Goal: Use online tool/utility: Utilize a website feature to perform a specific function

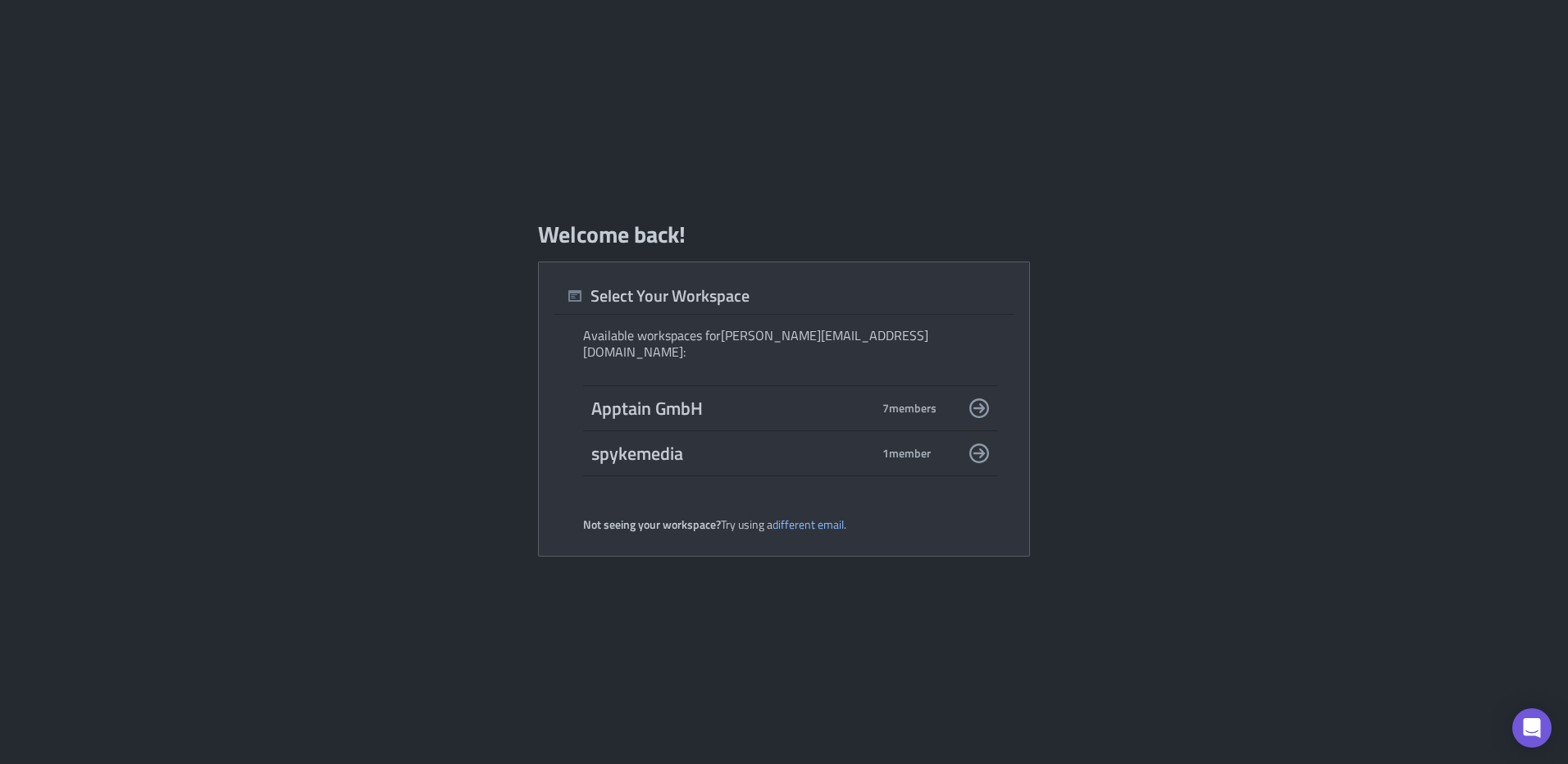
click at [778, 399] on span "Apptain GmbH" at bounding box center [731, 409] width 279 height 23
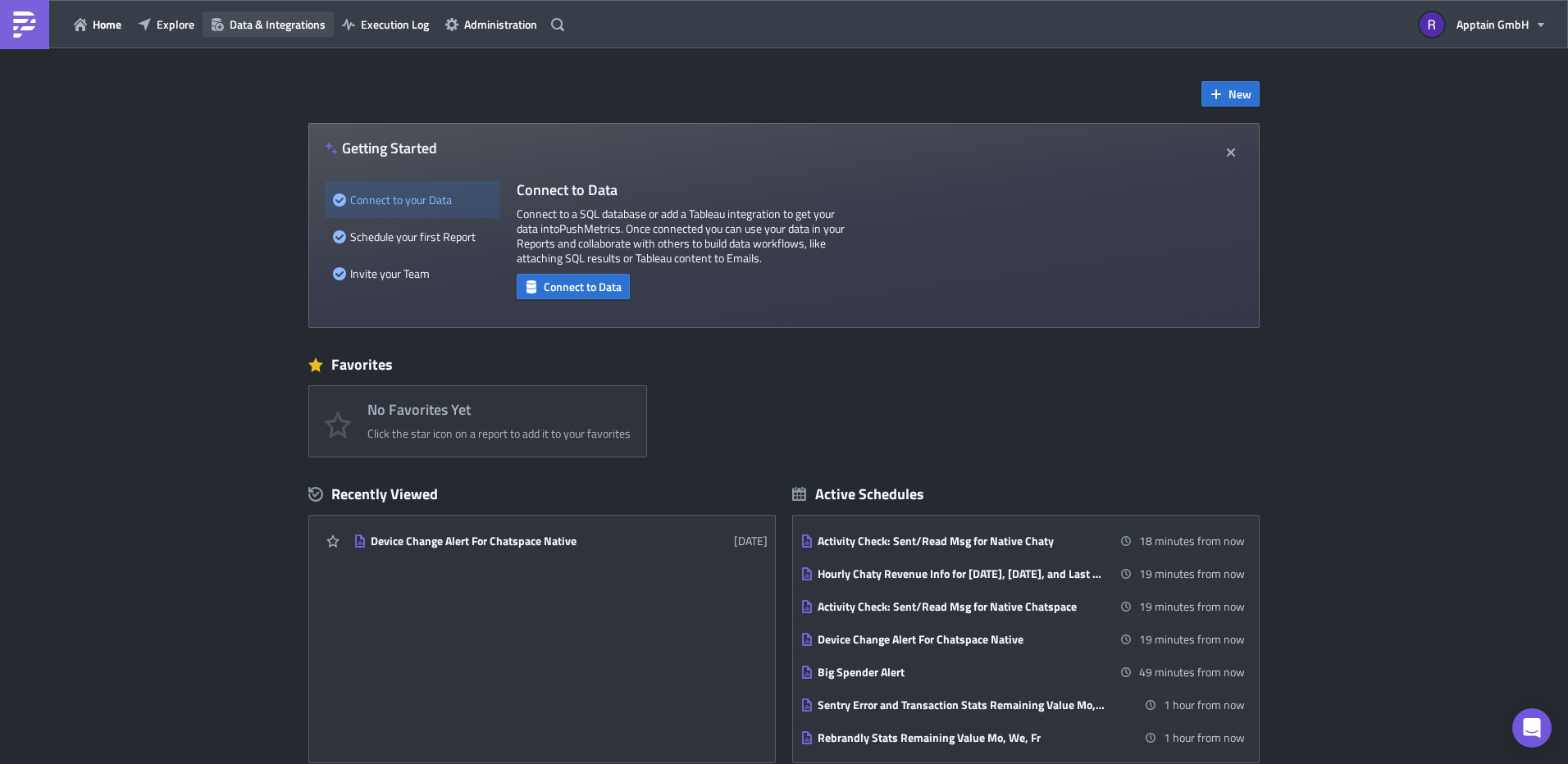
click at [282, 23] on span "Data & Integrations" at bounding box center [277, 24] width 96 height 18
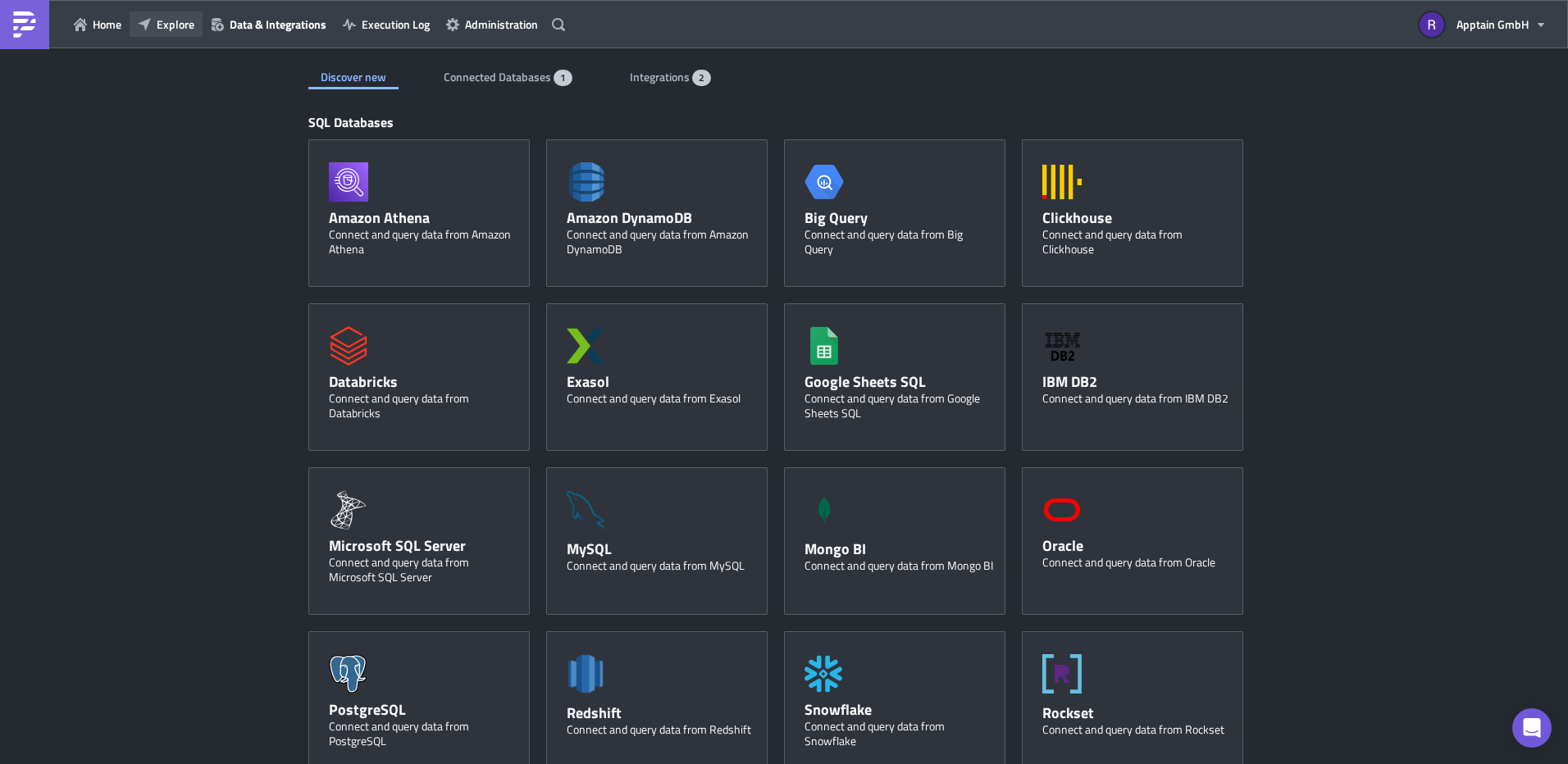
click at [143, 23] on icon "button" at bounding box center [144, 24] width 13 height 13
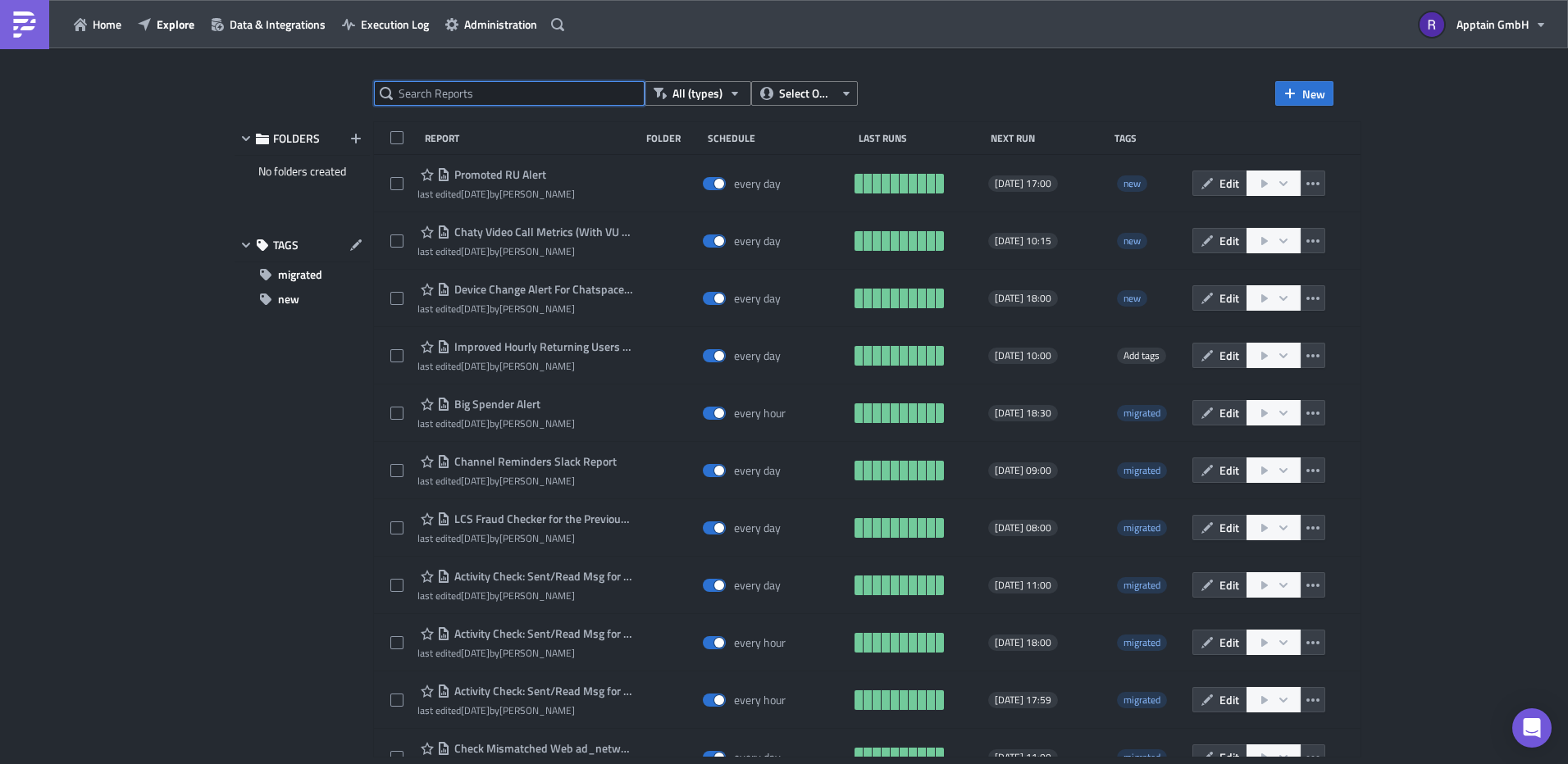
click at [445, 92] on input "text" at bounding box center [509, 93] width 270 height 24
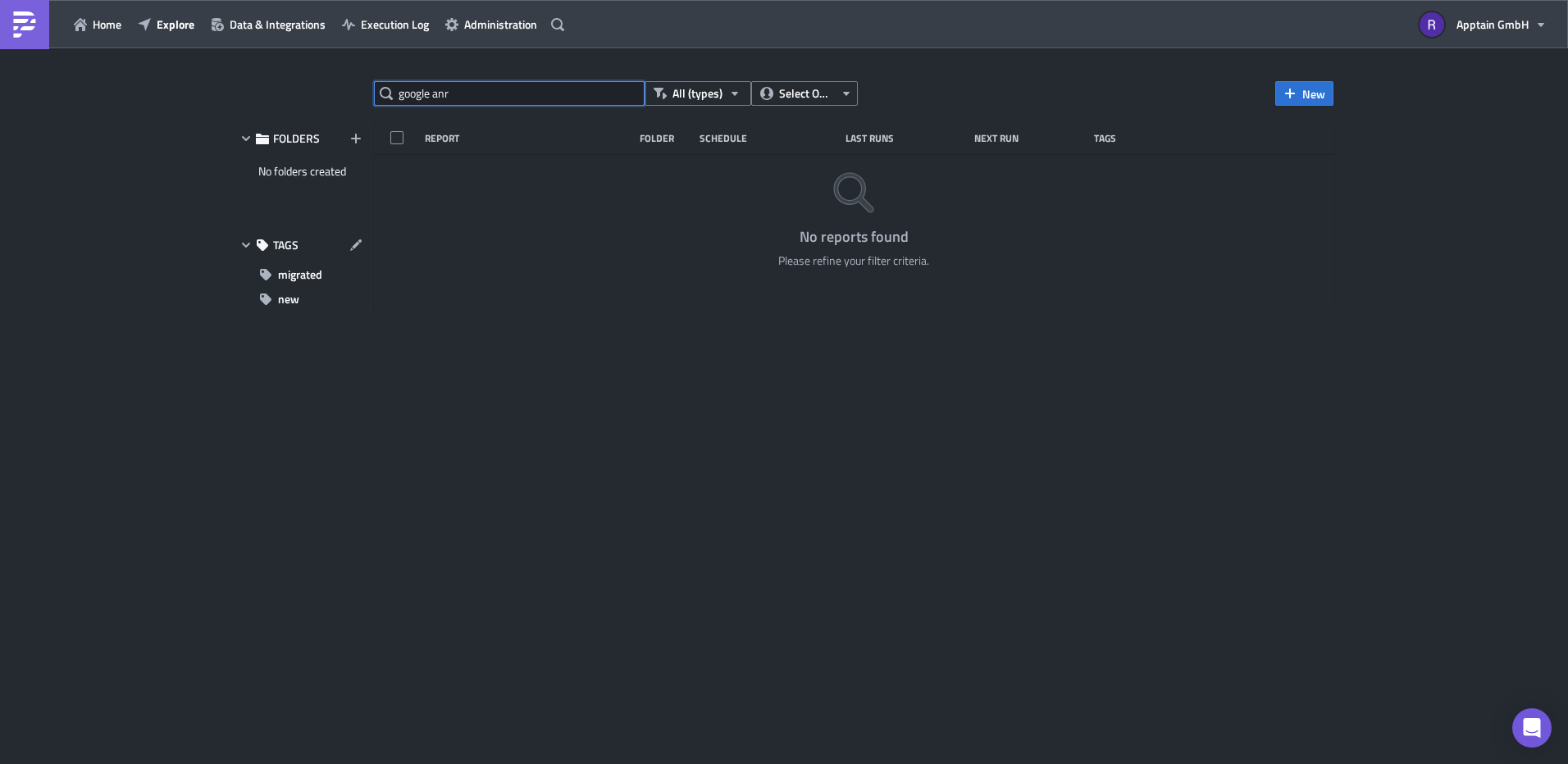
click at [468, 94] on input "google anr" at bounding box center [509, 93] width 270 height 24
type input "google"
drag, startPoint x: 468, startPoint y: 92, endPoint x: 309, endPoint y: 94, distance: 159.0
click at [309, 94] on div "google All (types) Select Owner New FOLDERS No folders created TAGS migrated ne…" at bounding box center [783, 407] width 1115 height 653
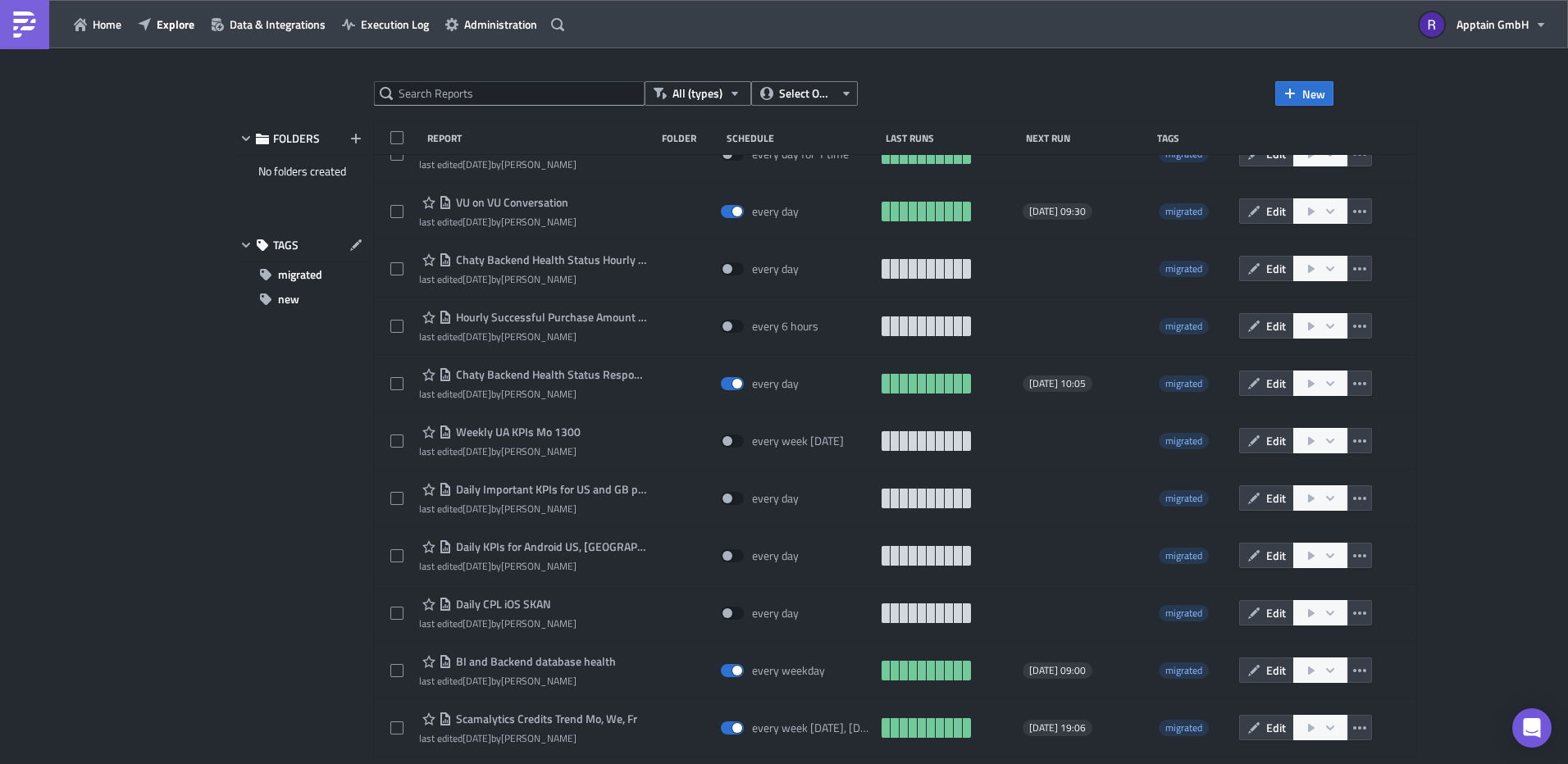
scroll to position [1671, 0]
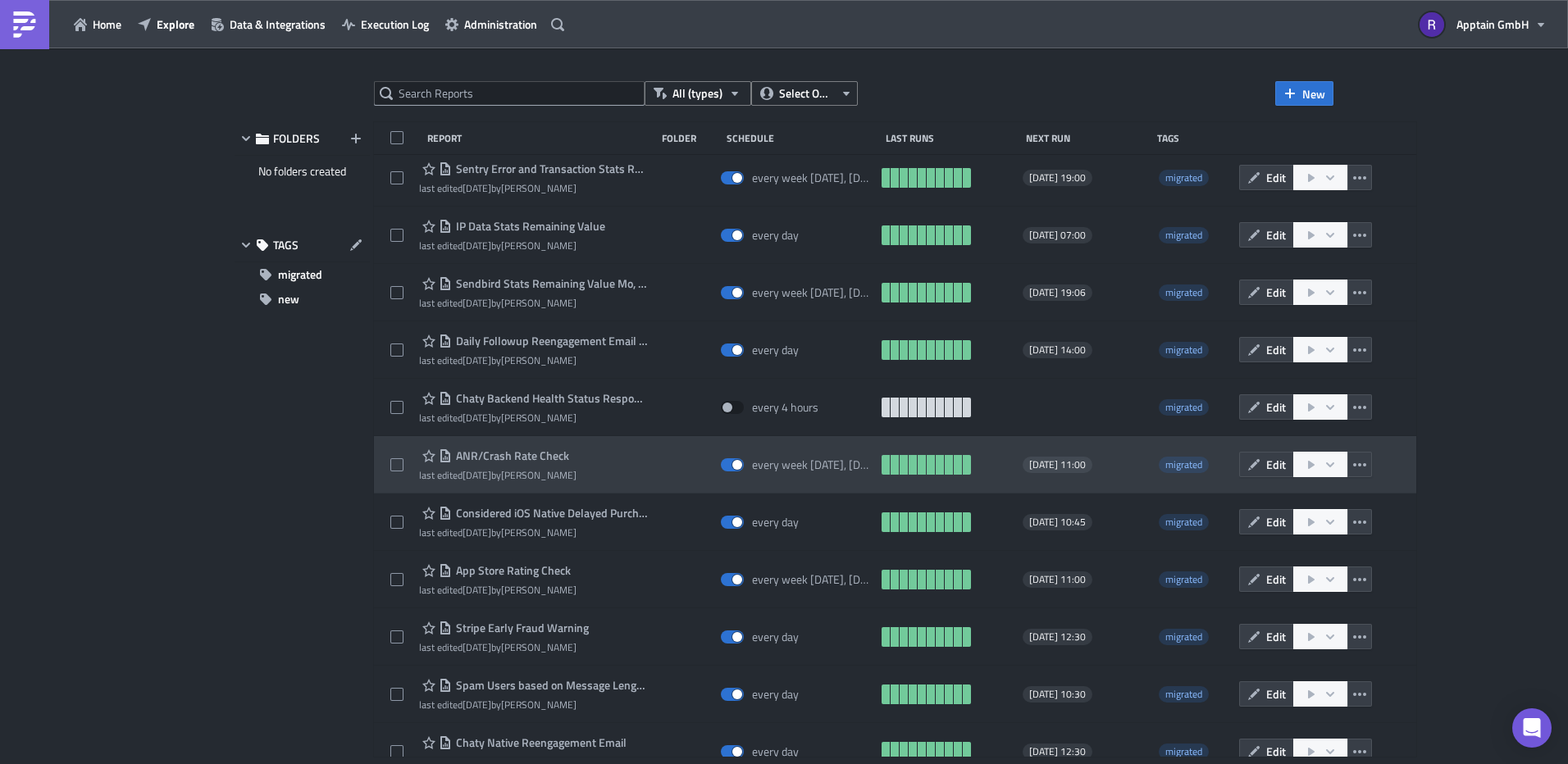
click at [550, 461] on span "ANR/Crash Rate Check" at bounding box center [510, 456] width 118 height 15
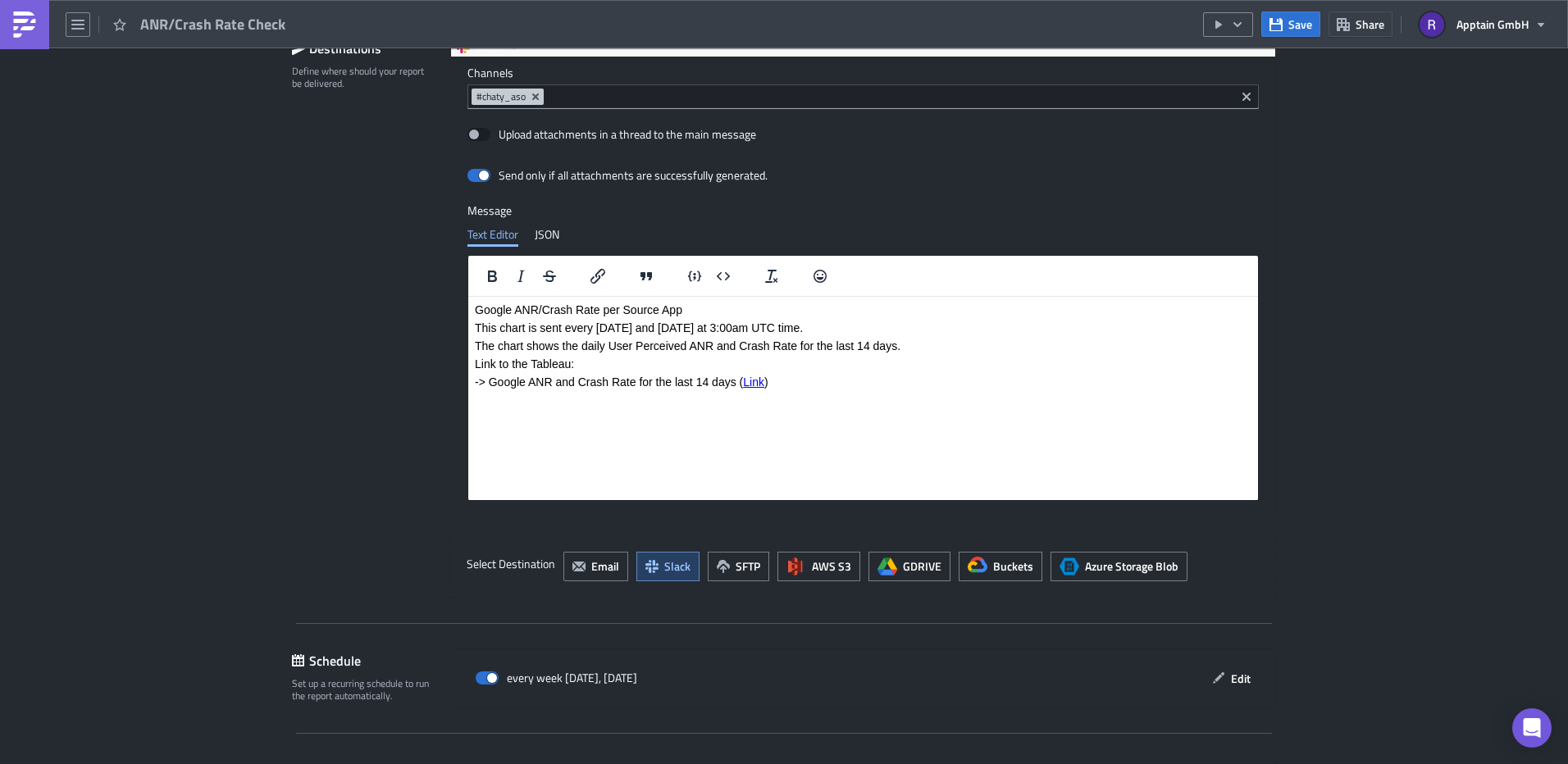
scroll to position [1558, 0]
